Goal: Entertainment & Leisure: Consume media (video, audio)

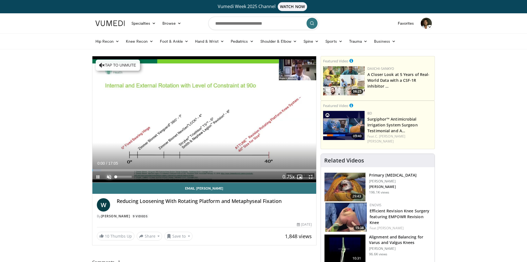
click at [109, 175] on span "Video Player" at bounding box center [109, 176] width 11 height 11
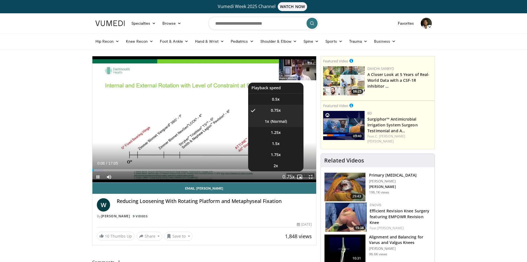
click at [276, 121] on li "1x" at bounding box center [275, 121] width 55 height 11
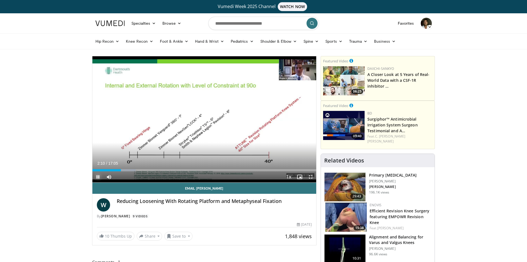
click at [97, 175] on span "Video Player" at bounding box center [97, 176] width 11 height 11
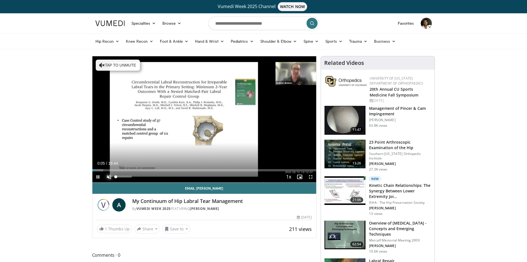
click at [108, 177] on span "Video Player" at bounding box center [109, 176] width 11 height 11
click at [310, 177] on span "Video Player" at bounding box center [310, 176] width 11 height 11
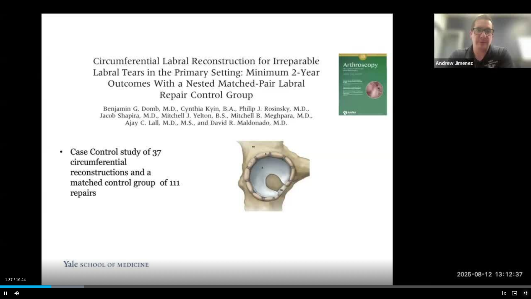
click at [525, 261] on span "Video Player" at bounding box center [525, 293] width 11 height 11
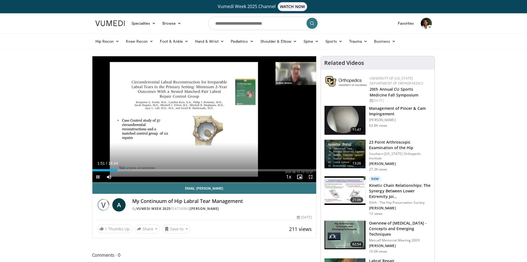
click at [310, 177] on span "Video Player" at bounding box center [310, 176] width 11 height 11
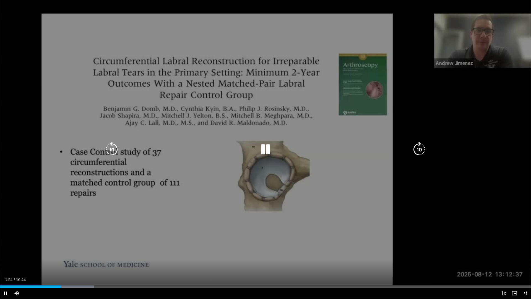
click at [265, 152] on icon "Video Player" at bounding box center [265, 149] width 15 height 15
click at [265, 148] on icon "Video Player" at bounding box center [265, 149] width 15 height 15
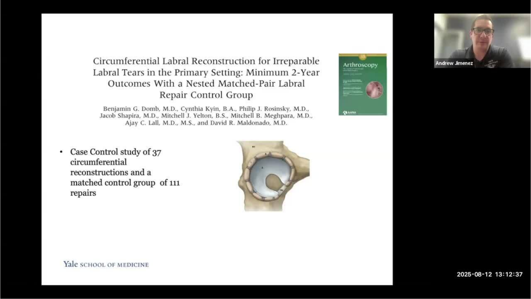
click at [386, 229] on div "10 seconds Tap to unmute" at bounding box center [265, 149] width 531 height 299
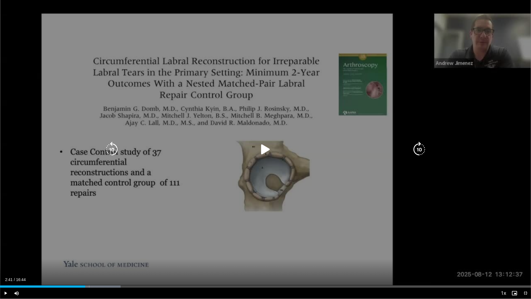
click at [265, 148] on icon "Video Player" at bounding box center [265, 149] width 15 height 15
click at [419, 150] on icon "Video Player" at bounding box center [419, 149] width 15 height 15
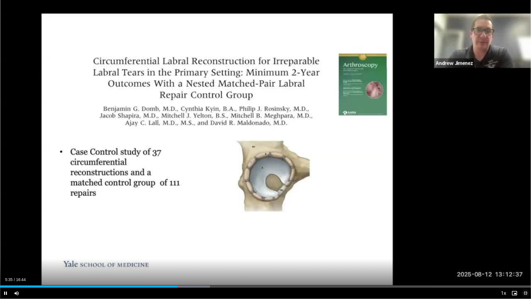
click at [526, 261] on span "Video Player" at bounding box center [525, 293] width 11 height 11
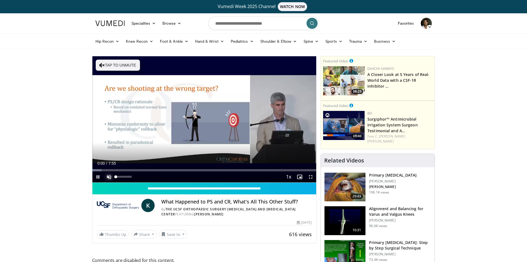
click at [107, 175] on span "Video Player" at bounding box center [109, 176] width 11 height 11
click at [97, 176] on span "Video Player" at bounding box center [97, 176] width 11 height 11
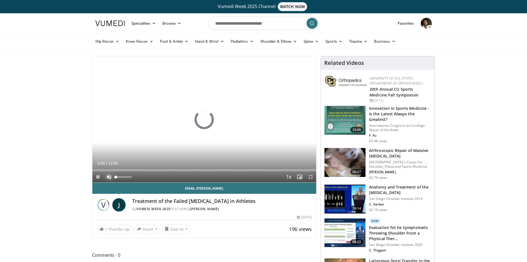
click at [108, 177] on span "Video Player" at bounding box center [109, 176] width 11 height 11
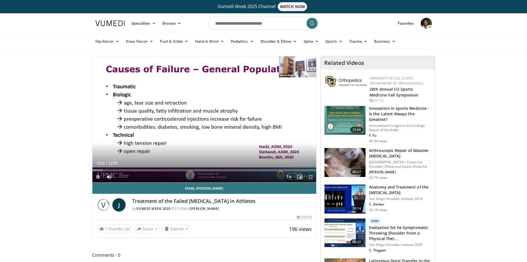
click at [311, 177] on span "Video Player" at bounding box center [310, 176] width 11 height 11
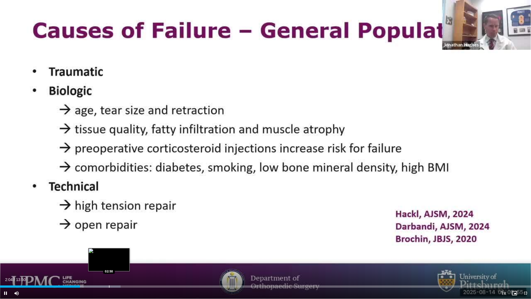
click at [109, 261] on div "Loaded : 22.70% 02:04 02:50" at bounding box center [265, 284] width 531 height 5
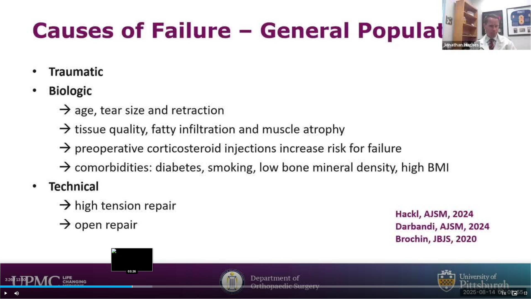
click at [132, 261] on div "Loaded : 28.68% 02:53 03:26" at bounding box center [265, 284] width 531 height 5
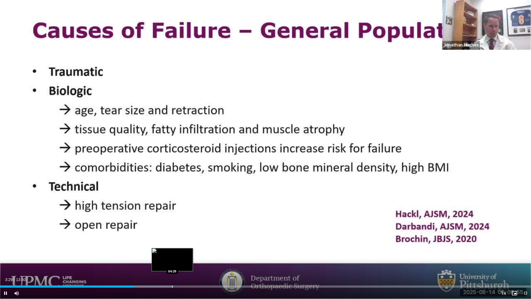
click at [172, 261] on div "Loaded : 32.52% 03:30 04:29" at bounding box center [265, 284] width 531 height 5
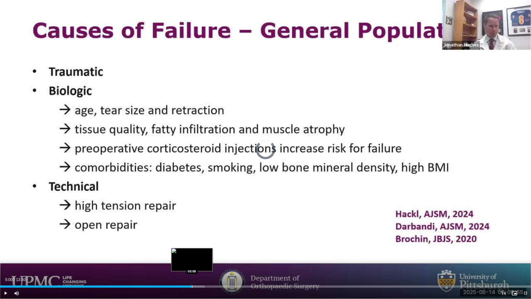
click at [192, 261] on div "Loaded : 38.54% 05:00 05:00" at bounding box center [265, 284] width 531 height 5
click at [526, 261] on span "Video Player" at bounding box center [525, 293] width 11 height 11
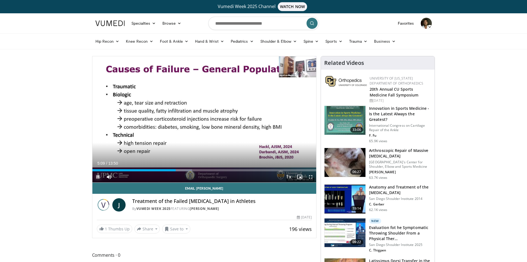
click at [97, 174] on span "Video Player" at bounding box center [97, 176] width 11 height 11
